Goal: Information Seeking & Learning: Find specific fact

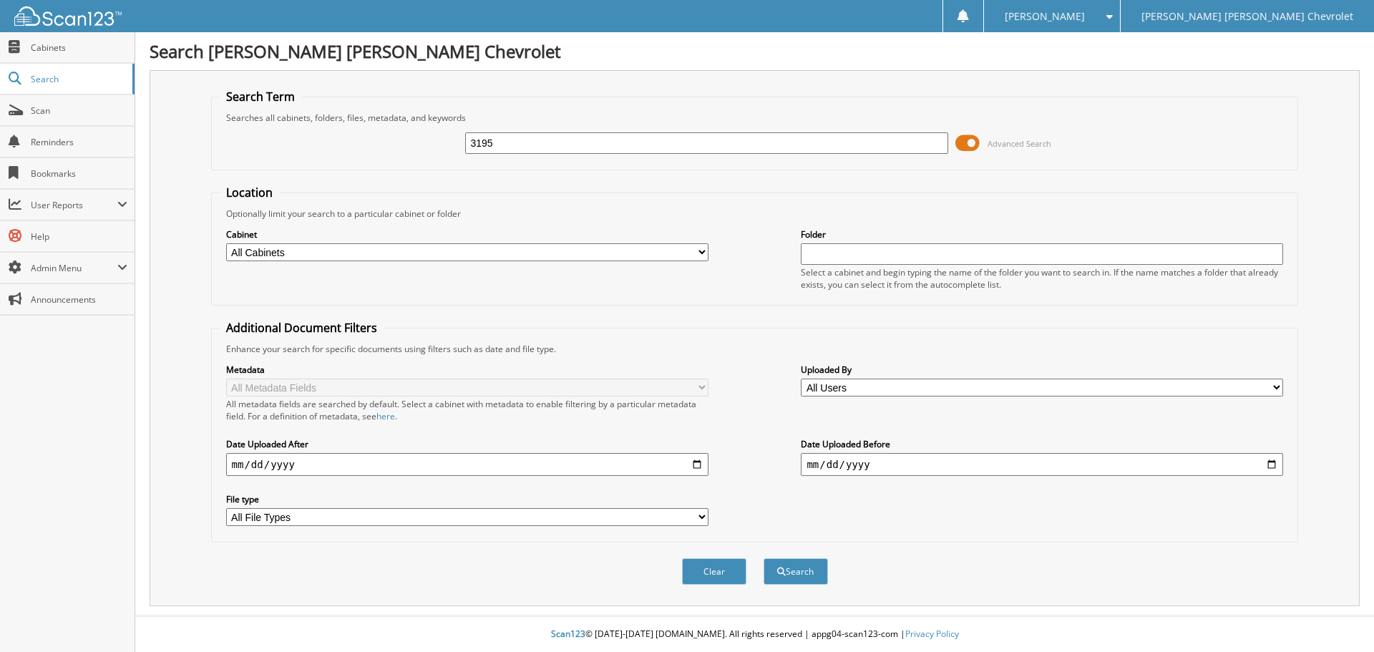
type input "3195"
click at [764, 558] on button "Search" at bounding box center [796, 571] width 64 height 26
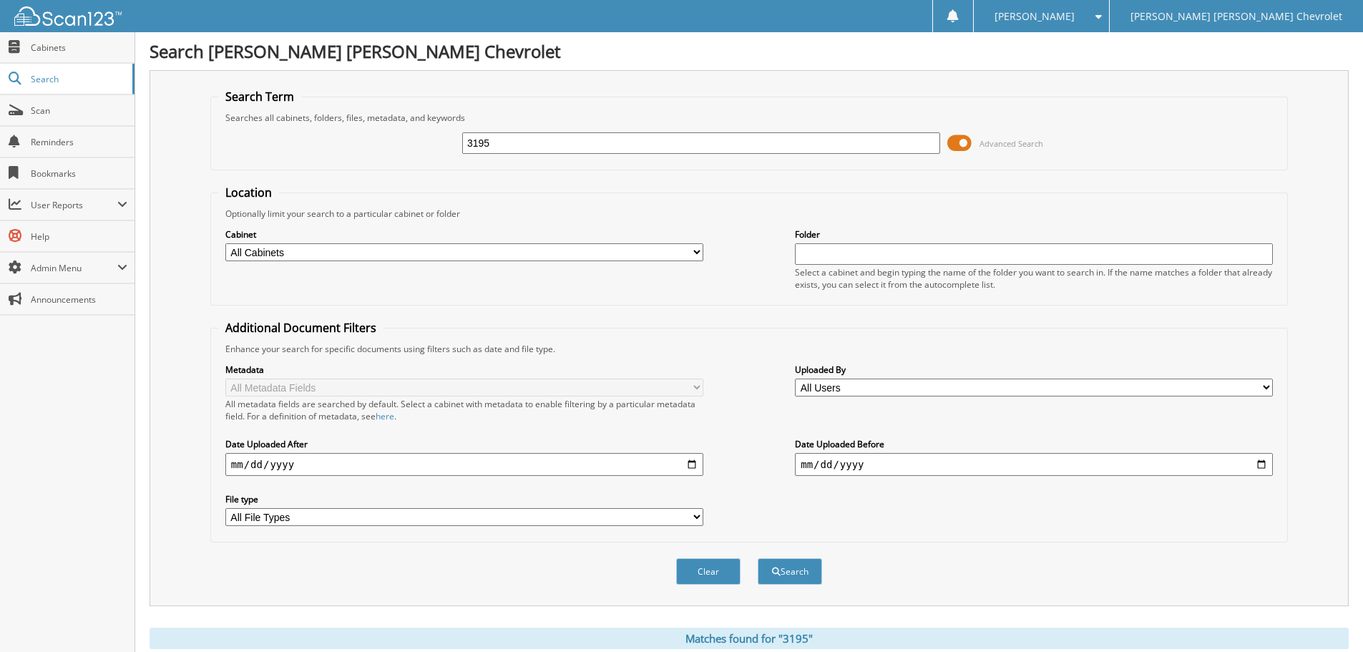
drag, startPoint x: 514, startPoint y: 140, endPoint x: 454, endPoint y: 143, distance: 60.2
click at [454, 143] on div "3195 Advanced Search" at bounding box center [749, 143] width 1062 height 39
type input "695663"
click at [758, 558] on button "Search" at bounding box center [790, 571] width 64 height 26
drag, startPoint x: 510, startPoint y: 144, endPoint x: 467, endPoint y: 143, distance: 42.9
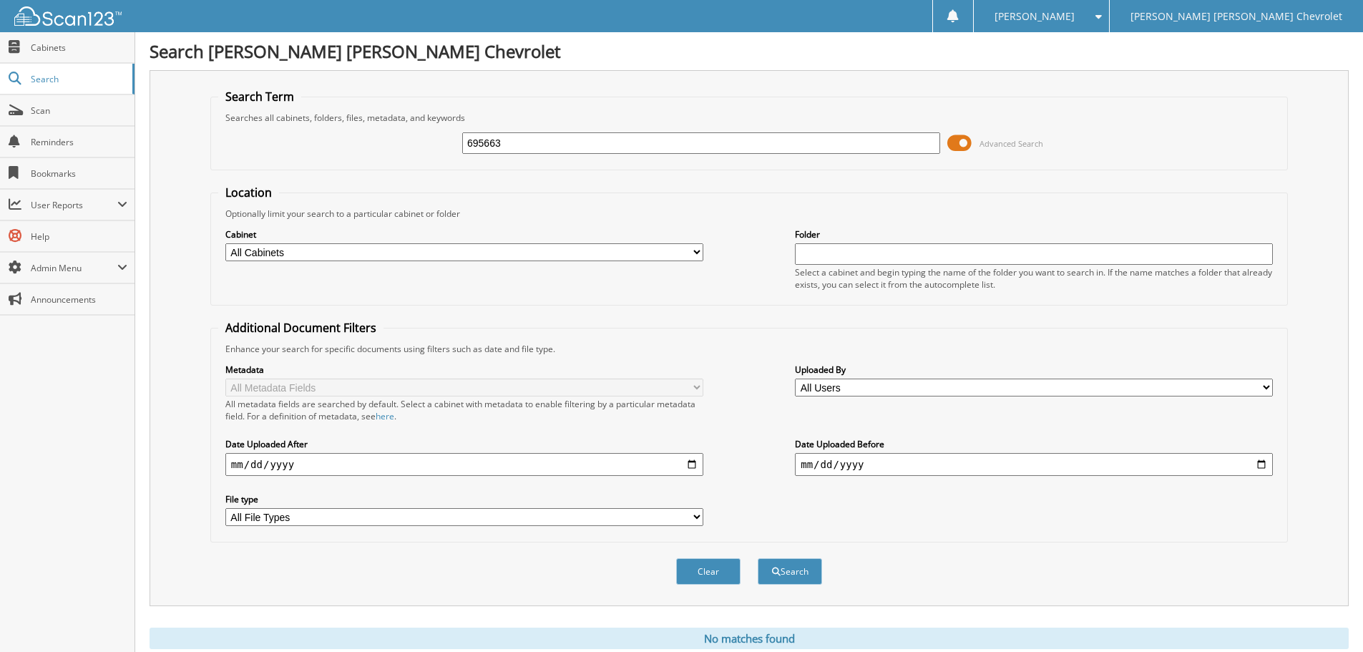
click at [467, 143] on input "695663" at bounding box center [701, 142] width 478 height 21
click at [61, 81] on span "Search" at bounding box center [78, 79] width 94 height 12
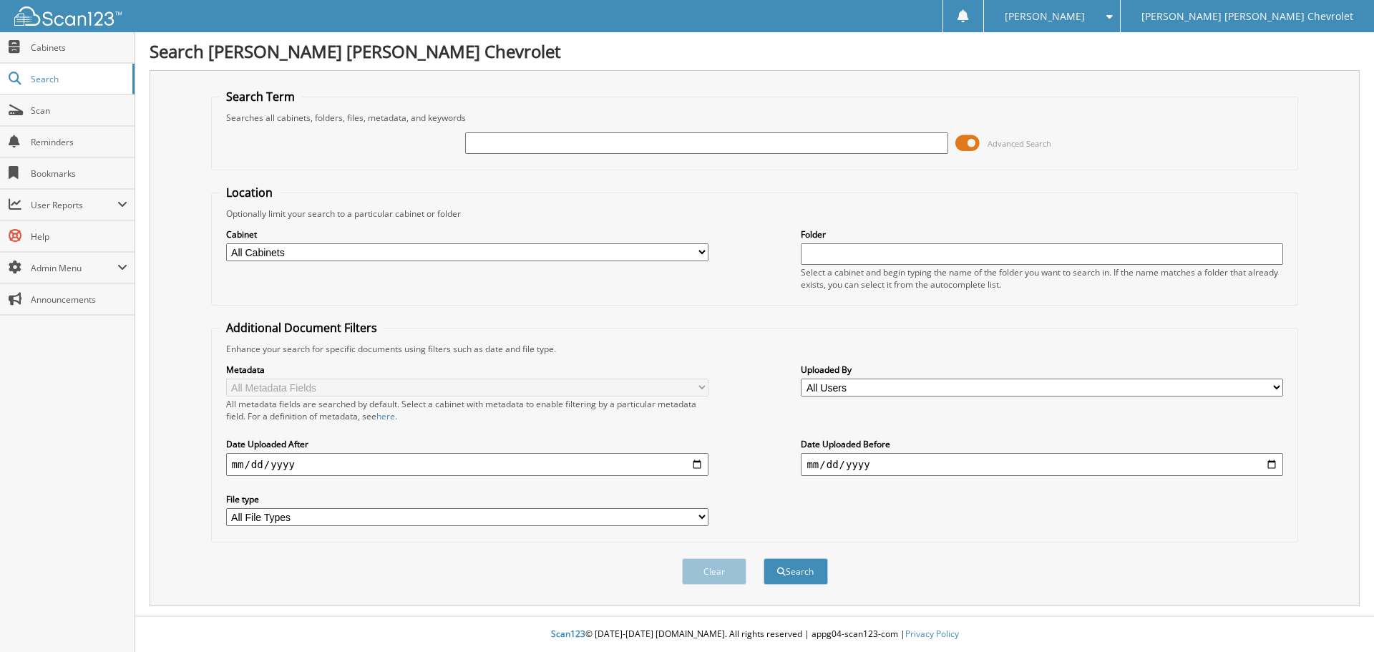
click at [62, 49] on span "Cabinets" at bounding box center [79, 48] width 97 height 12
